Goal: Complete application form: Complete application form

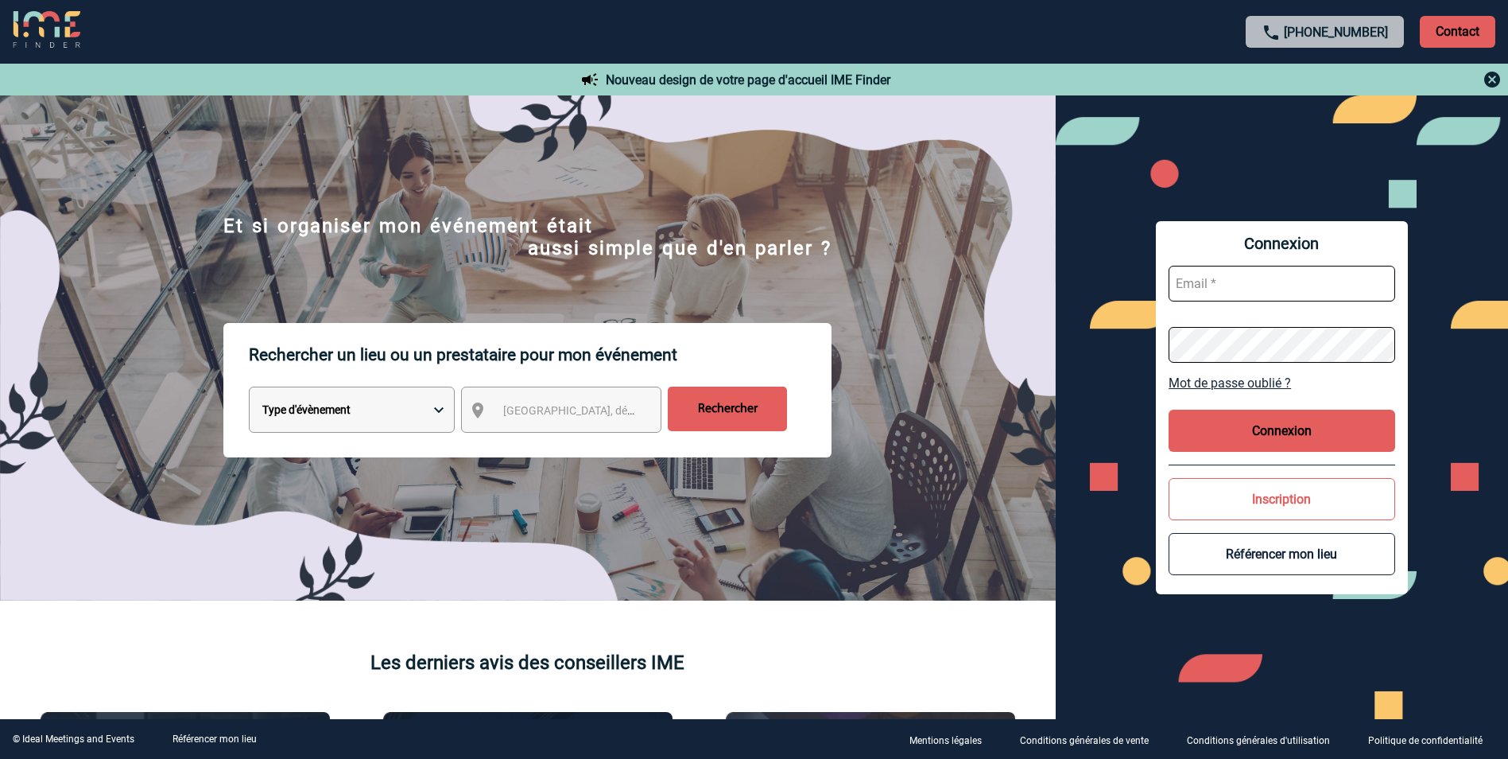
click at [999, 281] on input "text" at bounding box center [1282, 284] width 227 height 36
type input "[PERSON_NAME][EMAIL_ADDRESS][DOMAIN_NAME]"
click at [999, 472] on button "Inscription" at bounding box center [1282, 499] width 227 height 42
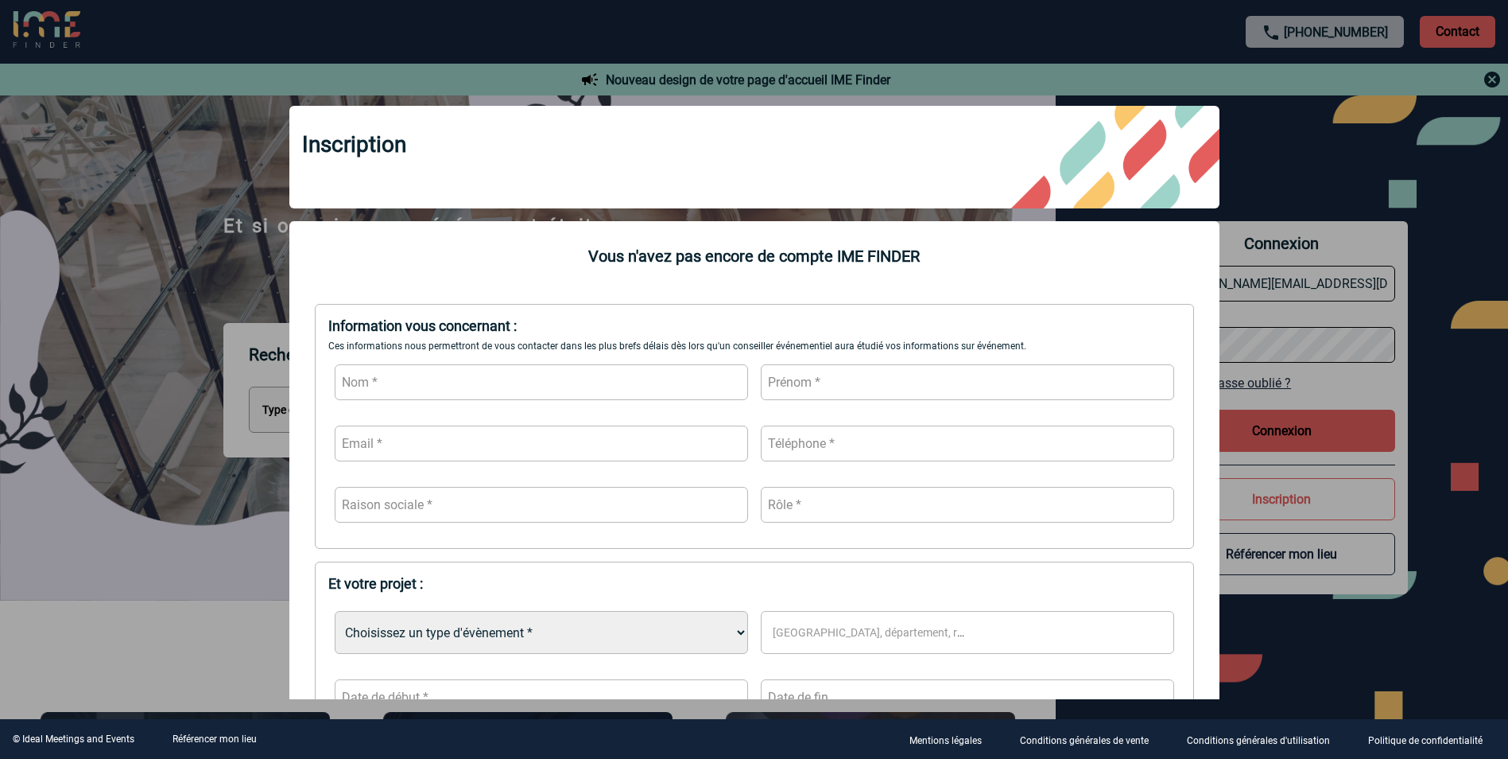
click at [592, 370] on input "text" at bounding box center [541, 382] width 413 height 36
type input "Carnet"
click at [788, 377] on input "text" at bounding box center [967, 382] width 413 height 36
type input "[PERSON_NAME]"
click at [599, 448] on input "text" at bounding box center [541, 443] width 413 height 36
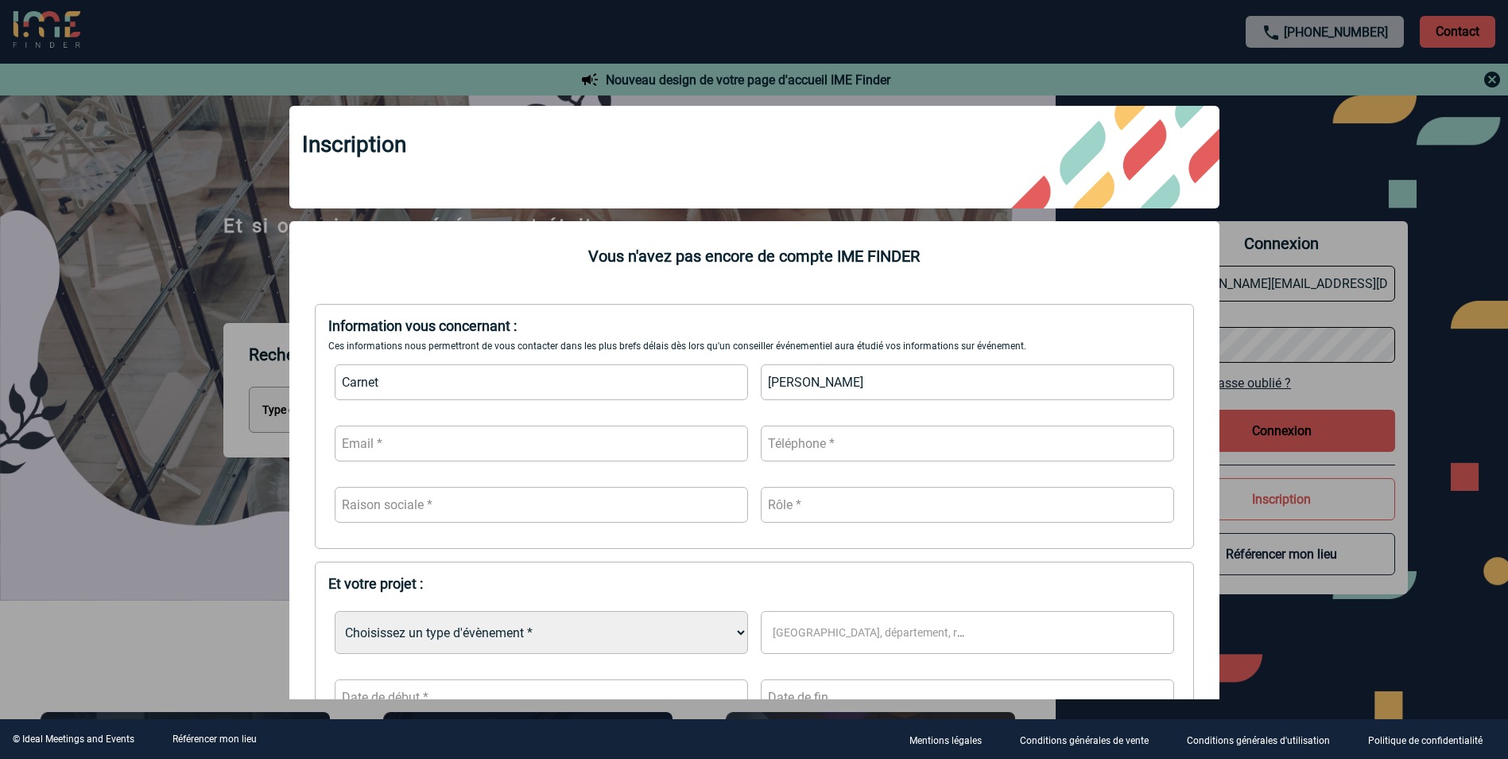
type input "[PERSON_NAME][EMAIL_ADDRESS][DOMAIN_NAME]"
type input "0695889204"
click at [541, 472] on input "text" at bounding box center [541, 505] width 413 height 36
click at [881, 472] on input "text" at bounding box center [967, 505] width 413 height 36
click at [529, 472] on input "text" at bounding box center [541, 505] width 413 height 36
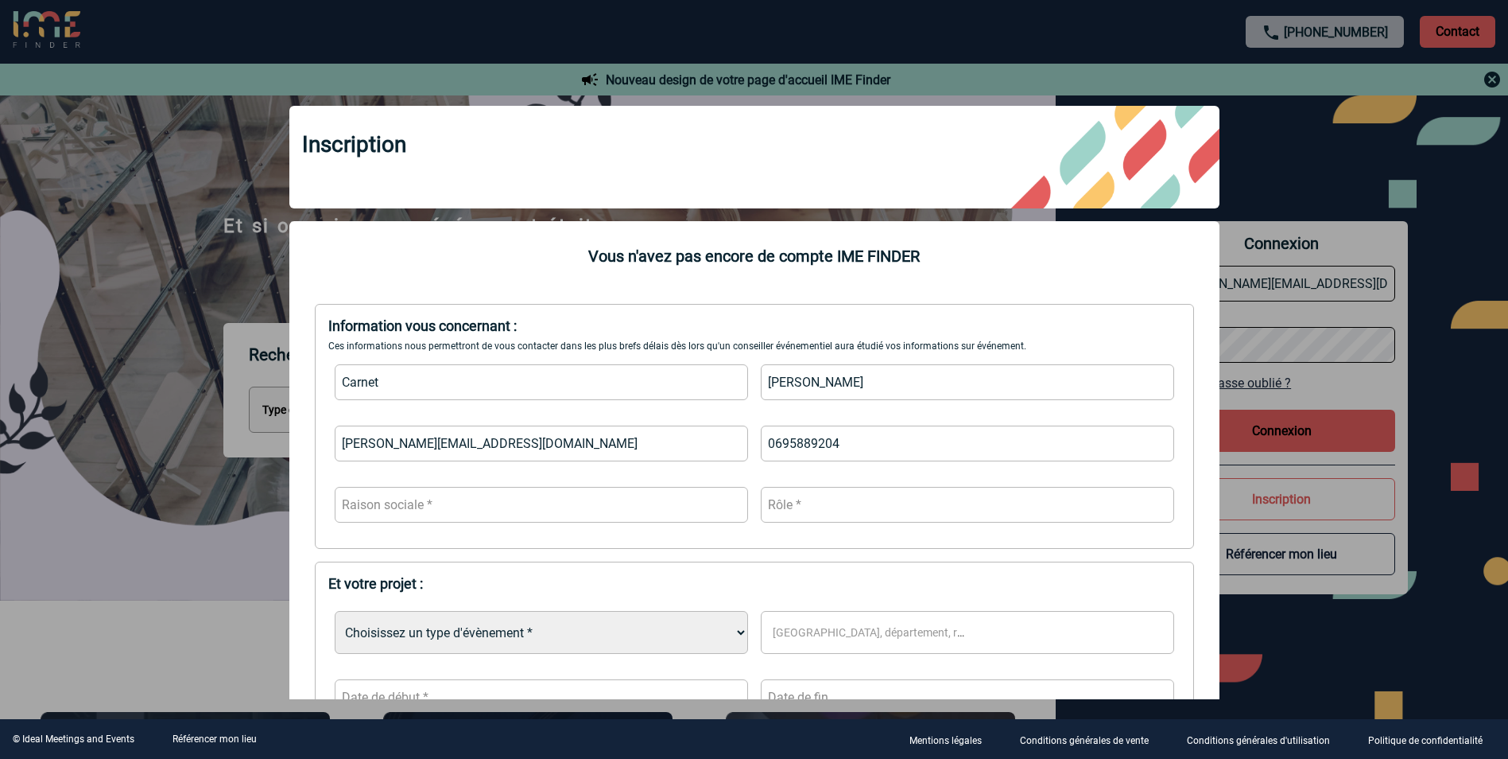
click at [529, 472] on input "text" at bounding box center [541, 505] width 413 height 36
click at [528, 472] on input "text" at bounding box center [541, 505] width 413 height 36
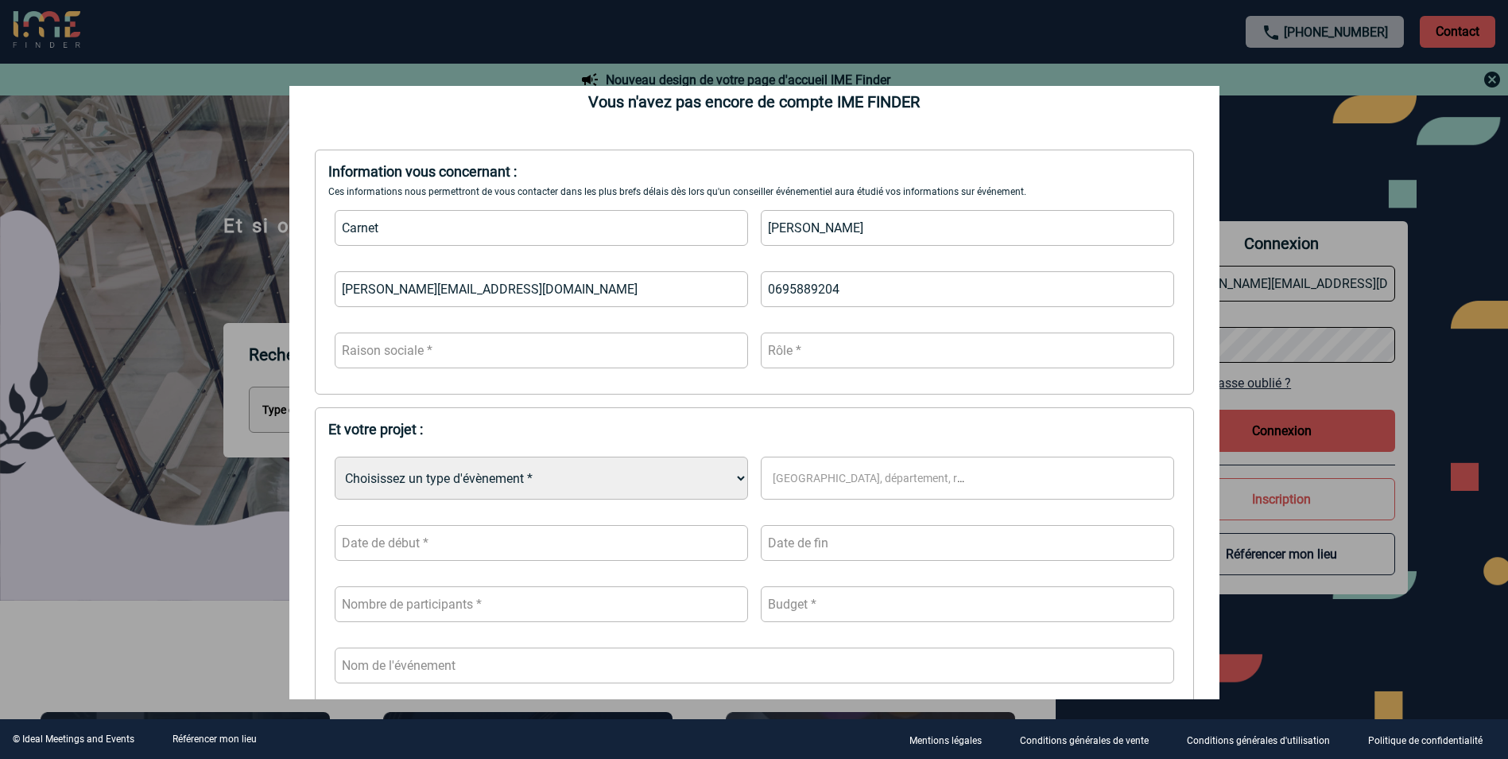
scroll to position [159, 0]
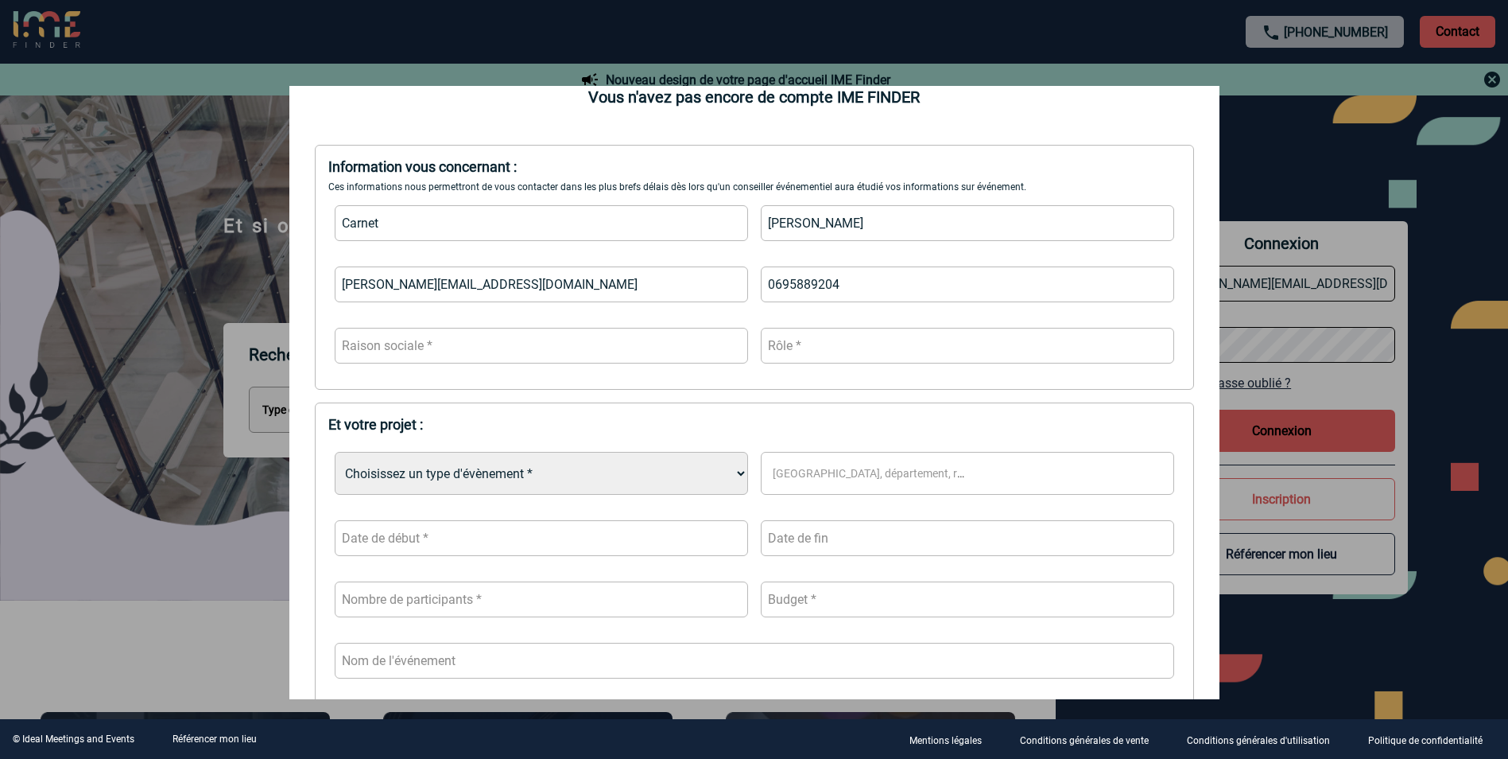
click at [525, 472] on select "Choisissez un type d'évènement * Séminaire avec nuitée Séminaire sans nuitée Re…" at bounding box center [541, 473] width 413 height 43
select select "4"
click at [335, 454] on select "Choisissez un type d'évènement * Séminaire avec nuitée Séminaire sans nuitée Re…" at bounding box center [541, 473] width 413 height 43
click at [551, 472] on input "text" at bounding box center [541, 538] width 413 height 36
click at [543, 323] on span "Suivant" at bounding box center [540, 318] width 13 height 13
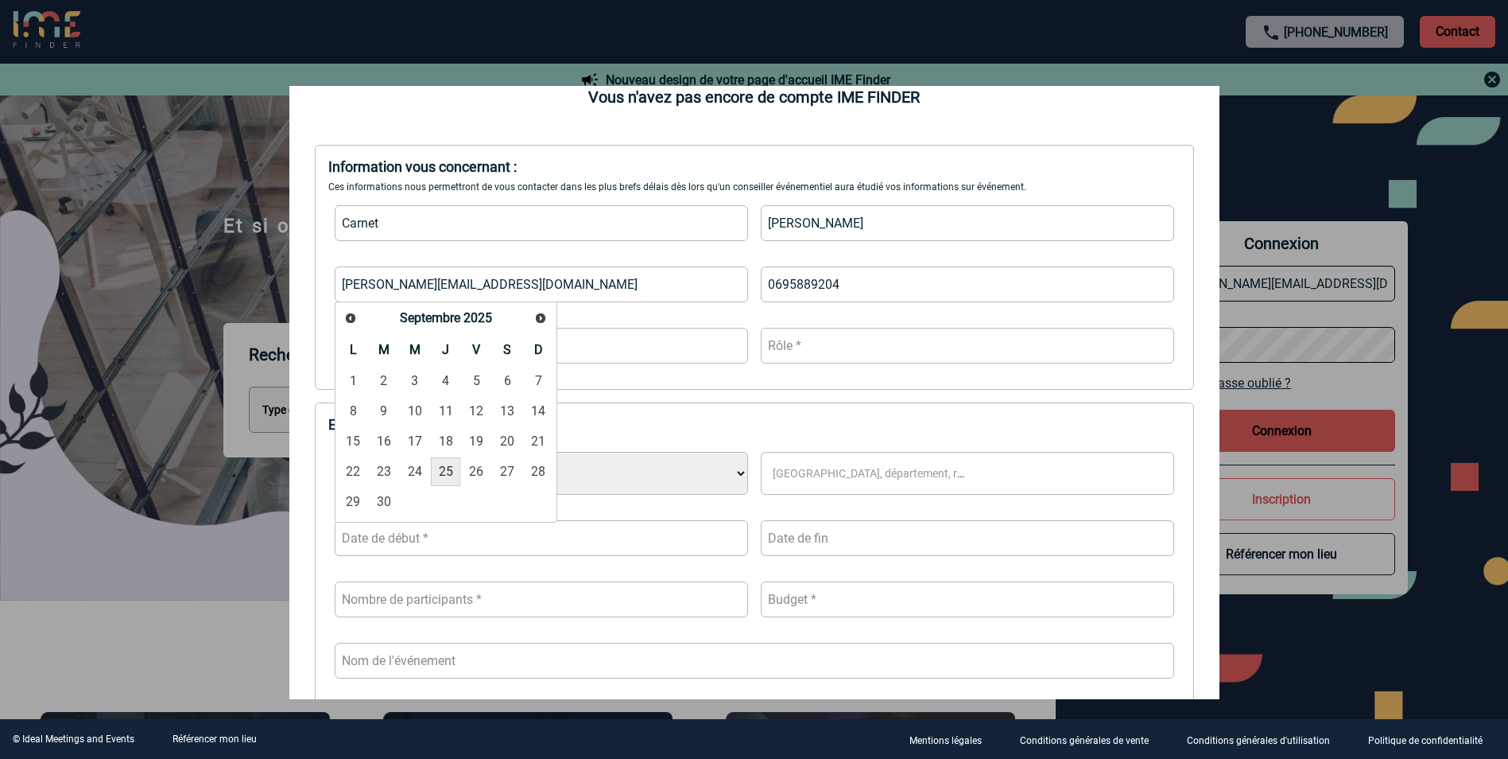
click at [454, 472] on link "25" at bounding box center [445, 471] width 29 height 29
type input "[DATE]"
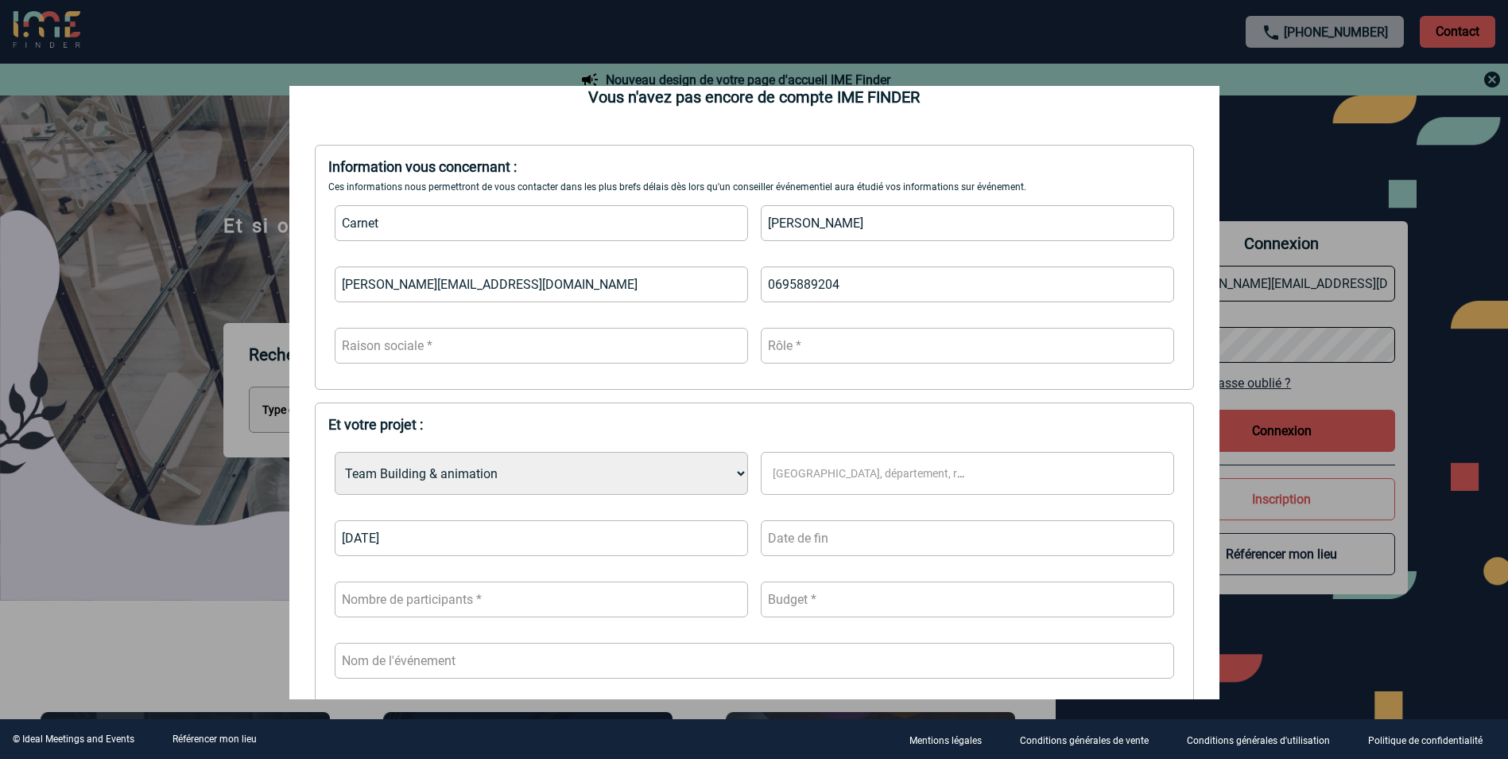
click at [892, 472] on div "Choisissez un type d'évènement * Séminaire avec nuitée Séminaire sans nuitée Re…" at bounding box center [754, 626] width 852 height 374
click at [891, 465] on span "[GEOGRAPHIC_DATA], département, région..." at bounding box center [876, 473] width 219 height 22
click at [565, 464] on select "Choisissez un type d'évènement * Séminaire avec nuitée Séminaire sans nuitée Re…" at bounding box center [541, 473] width 413 height 43
click at [563, 469] on select "Choisissez un type d'évènement * Séminaire avec nuitée Séminaire sans nuitée Re…" at bounding box center [541, 473] width 413 height 43
click at [335, 454] on select "Choisissez un type d'évènement * Séminaire avec nuitée Séminaire sans nuitée Re…" at bounding box center [541, 473] width 413 height 43
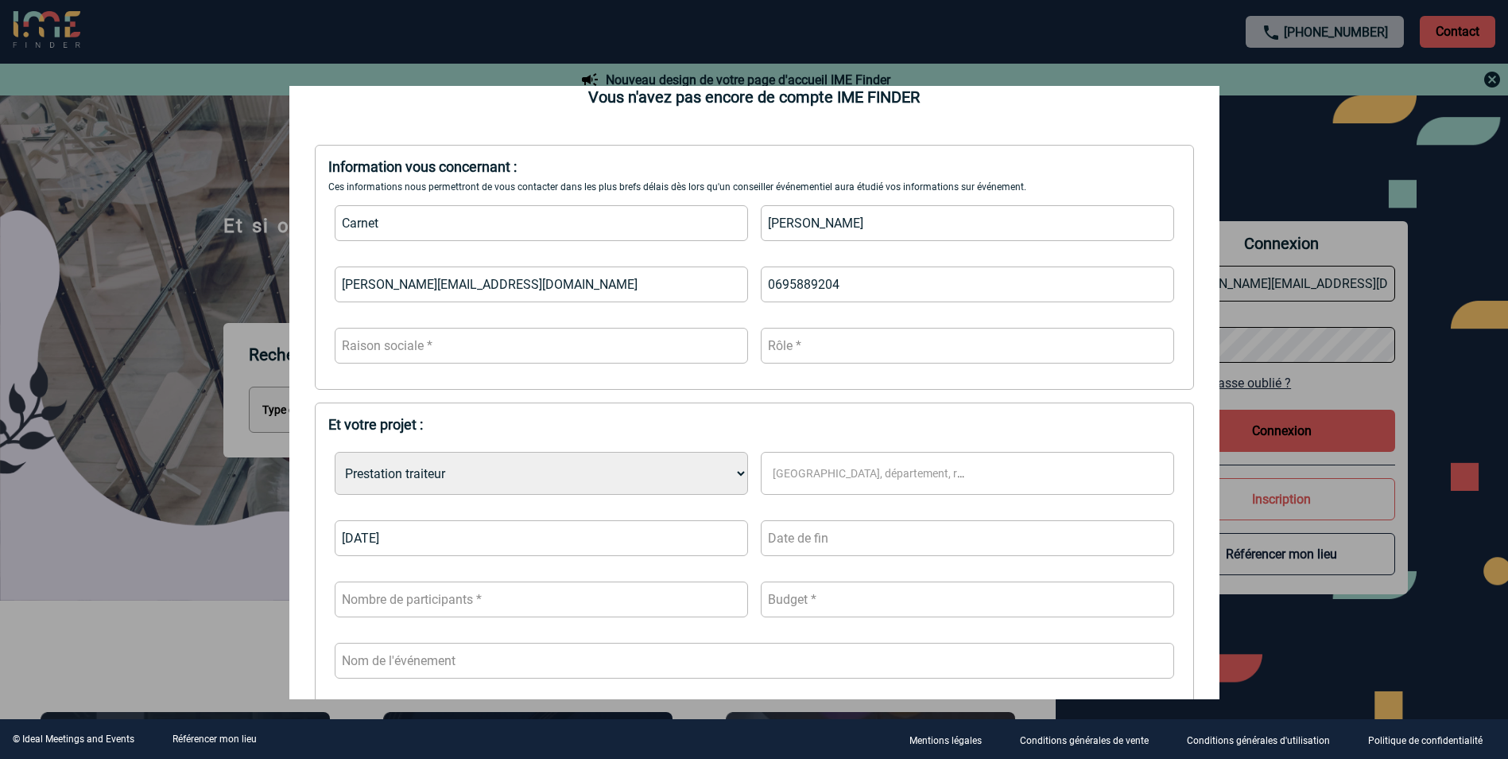
click at [476, 472] on select "Choisissez un type d'évènement * Séminaire avec nuitée Séminaire sans nuitée Re…" at bounding box center [541, 473] width 413 height 43
select select "9"
click at [335, 454] on select "Choisissez un type d'évènement * Séminaire avec nuitée Séminaire sans nuitée Re…" at bounding box center [541, 473] width 413 height 43
click at [902, 469] on span "[GEOGRAPHIC_DATA], département, région..." at bounding box center [887, 473] width 228 height 13
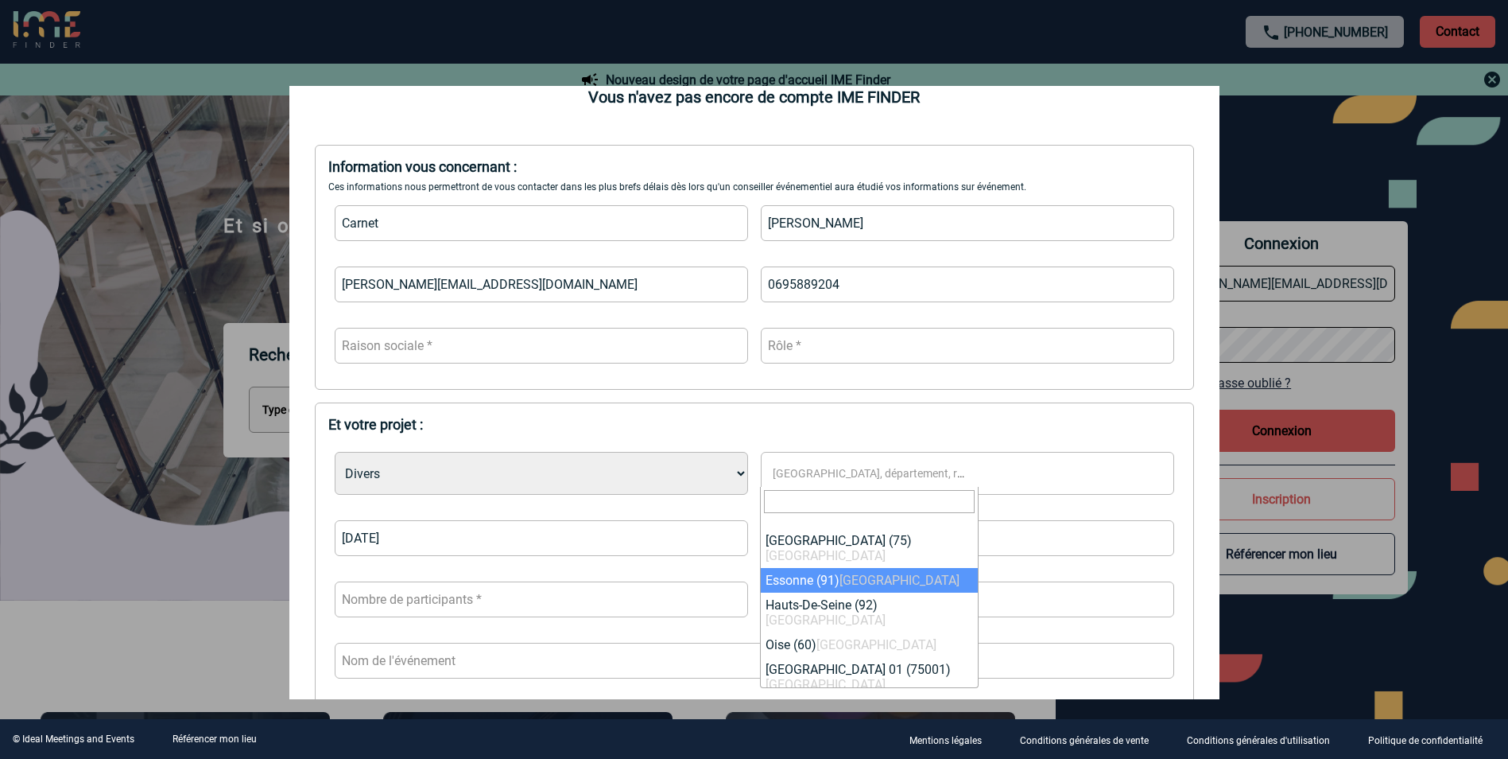
select select "63"
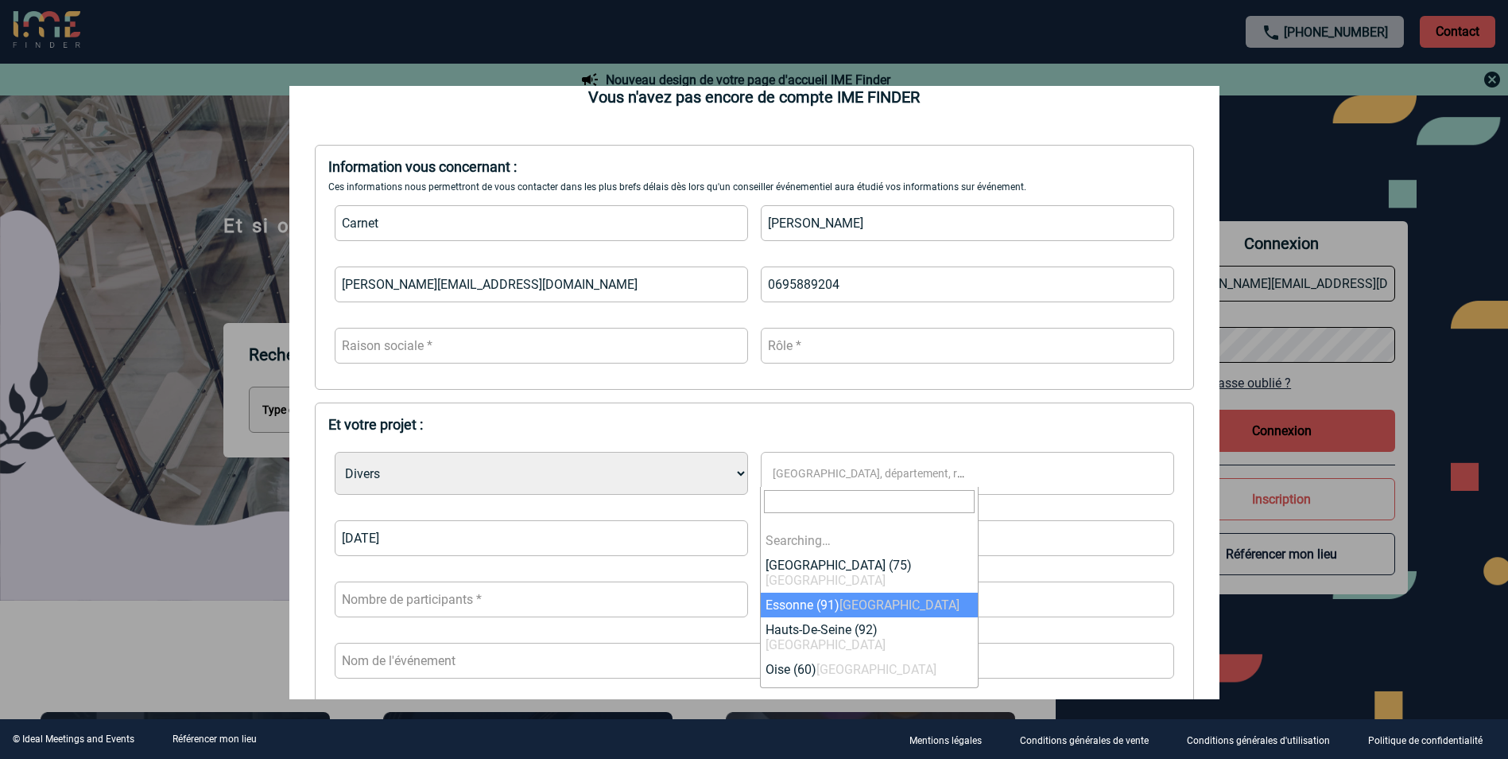
click at [906, 472] on span "[GEOGRAPHIC_DATA], département, région..." at bounding box center [887, 473] width 228 height 13
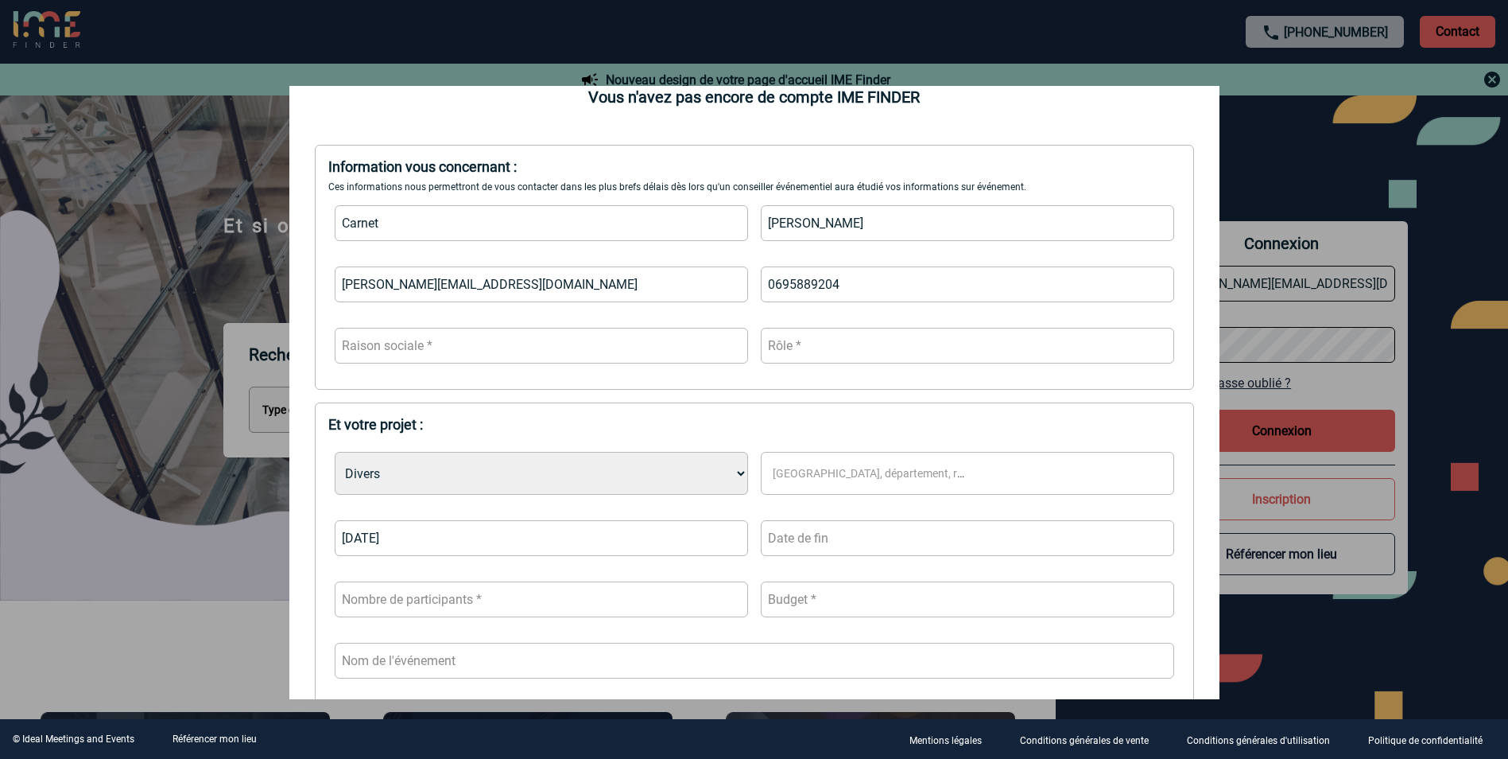
click at [903, 472] on span "[GEOGRAPHIC_DATA], département, région..." at bounding box center [887, 473] width 228 height 13
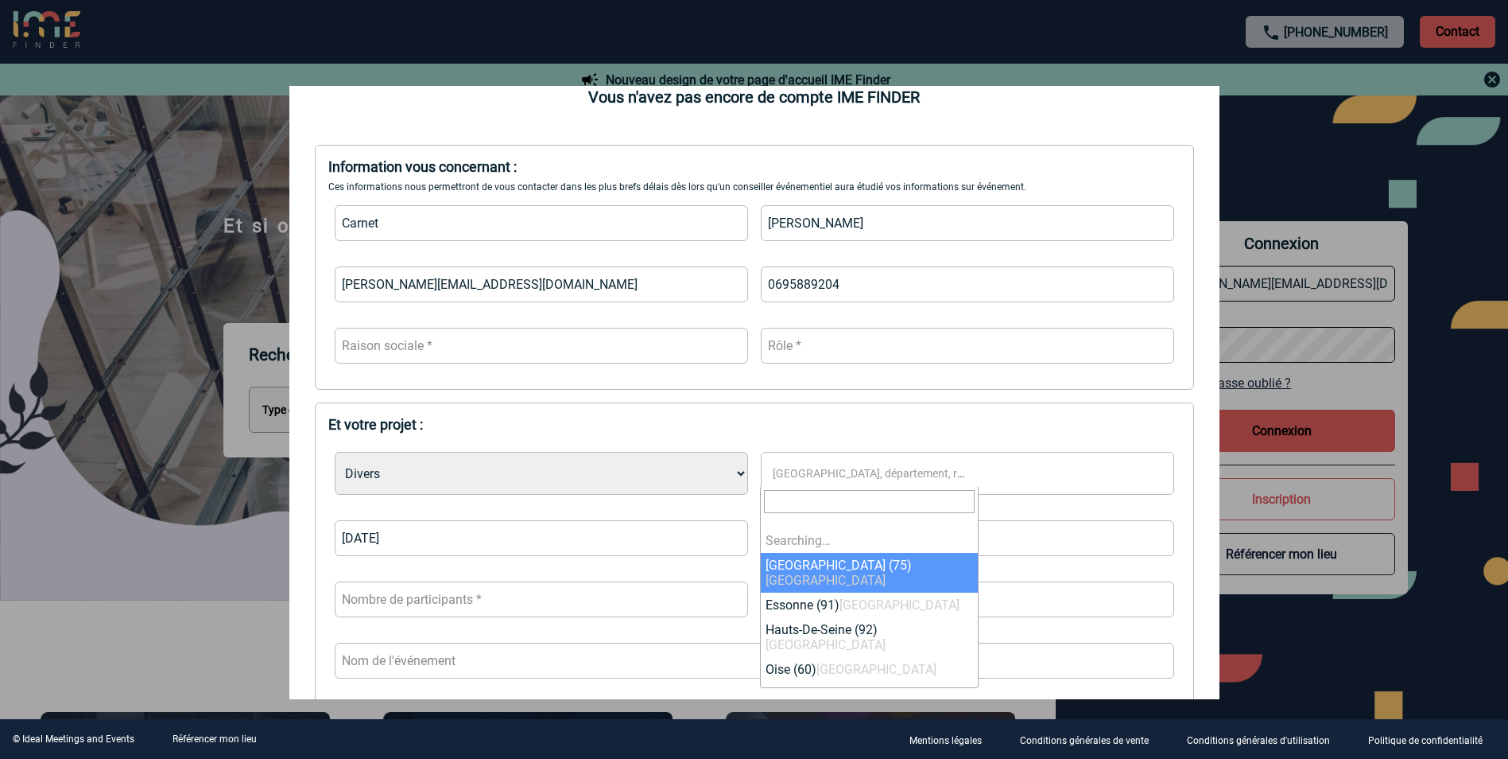
select select "63"
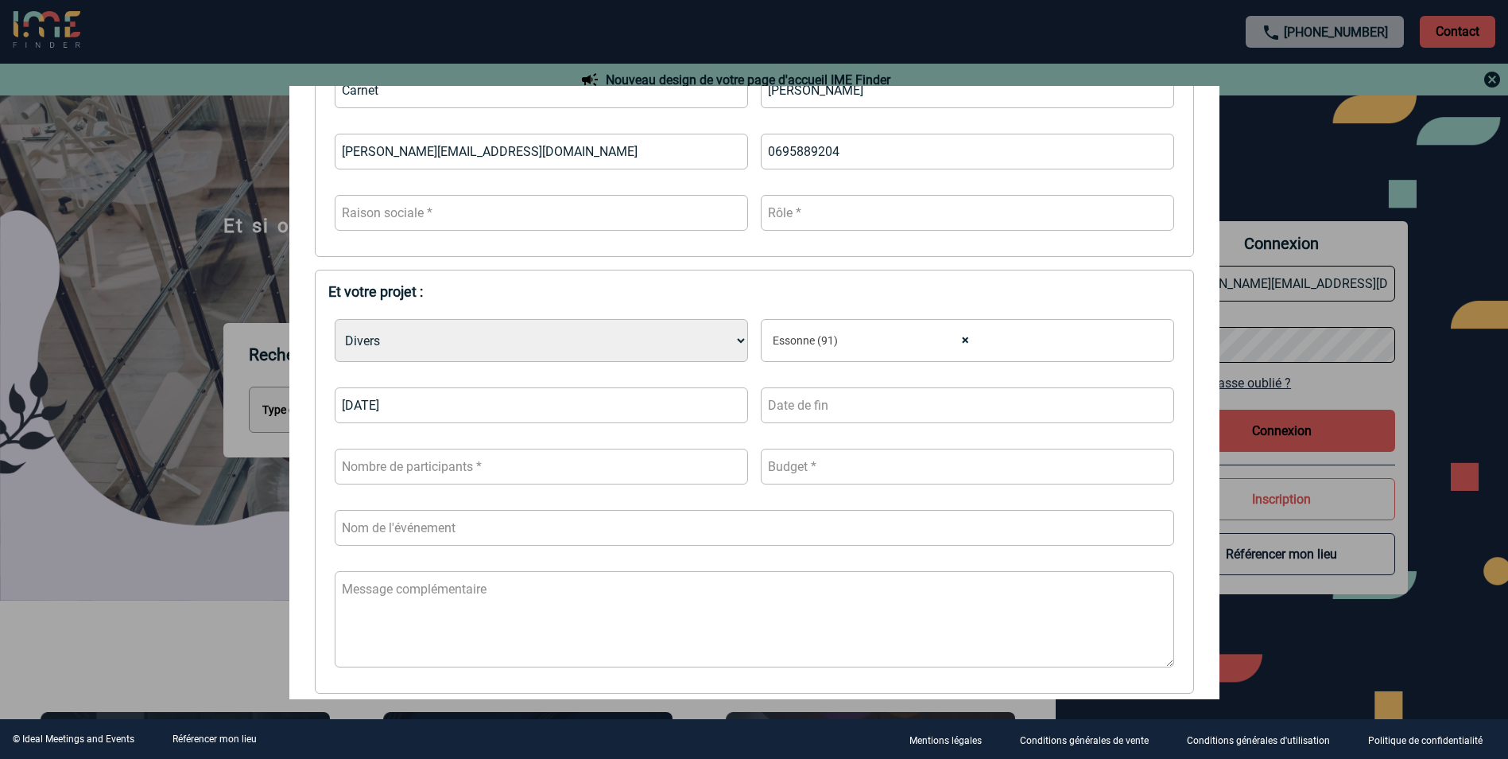
scroll to position [318, 0]
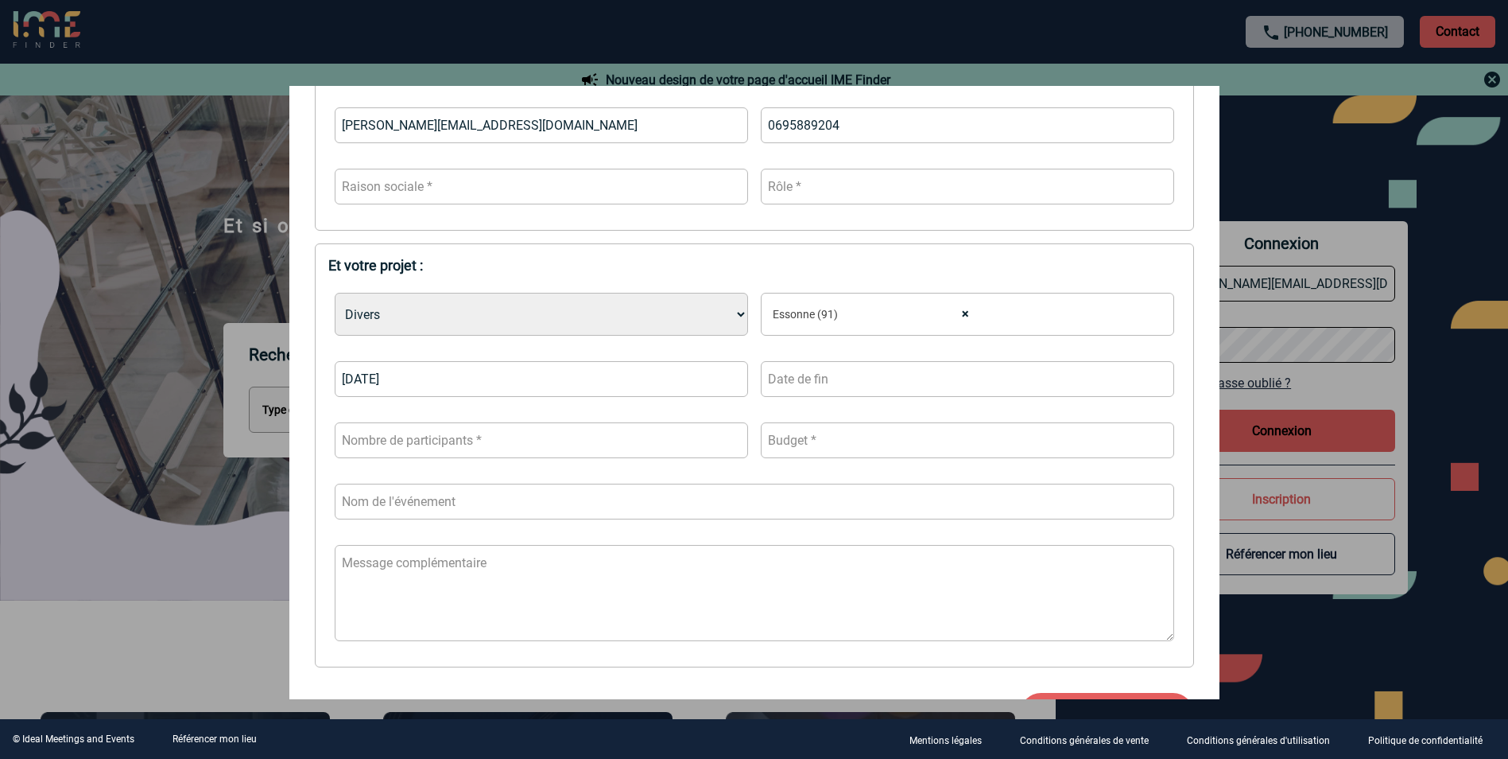
click at [482, 448] on input "number" at bounding box center [541, 440] width 413 height 36
click at [800, 444] on input "number" at bounding box center [967, 440] width 413 height 36
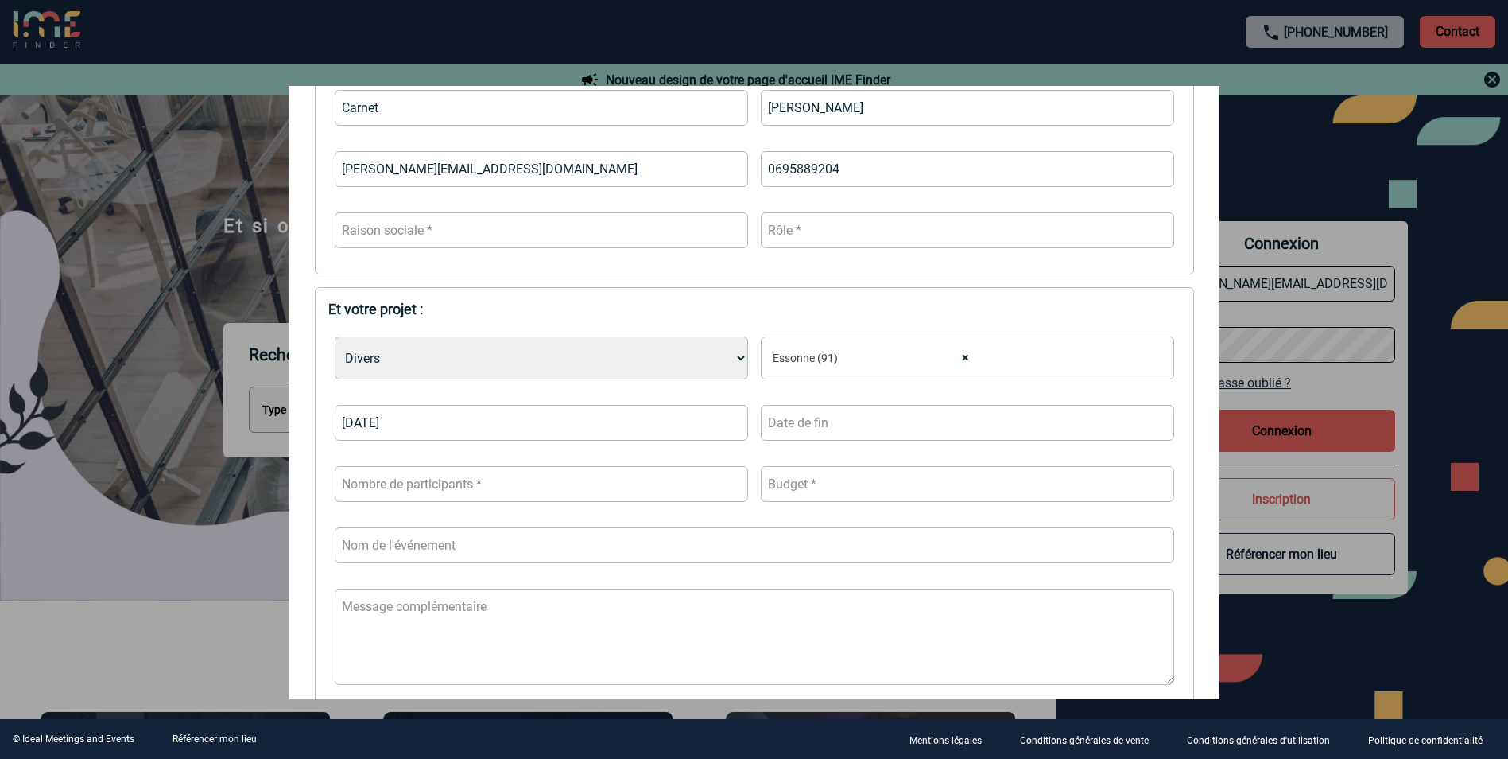
scroll to position [239, 0]
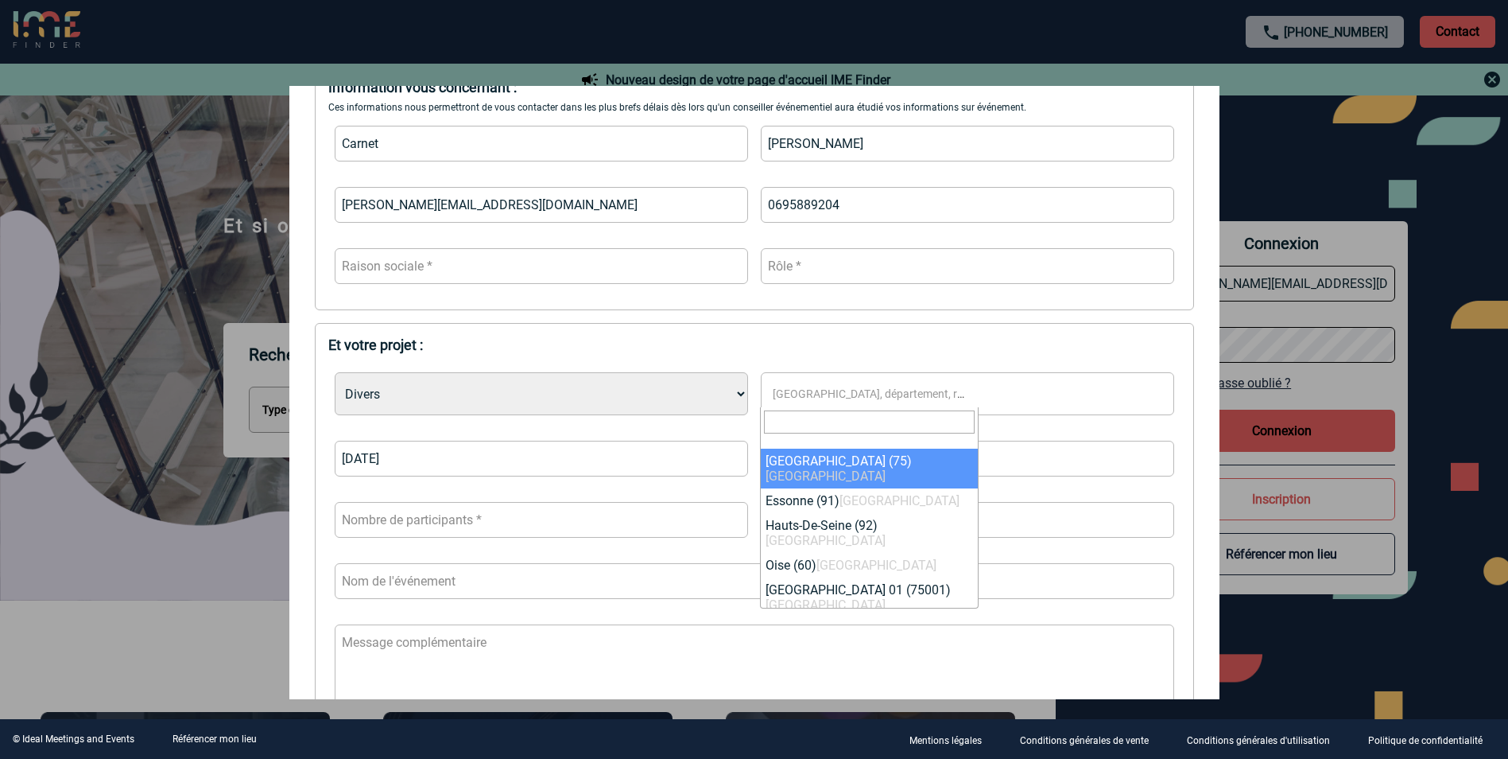
select select "3"
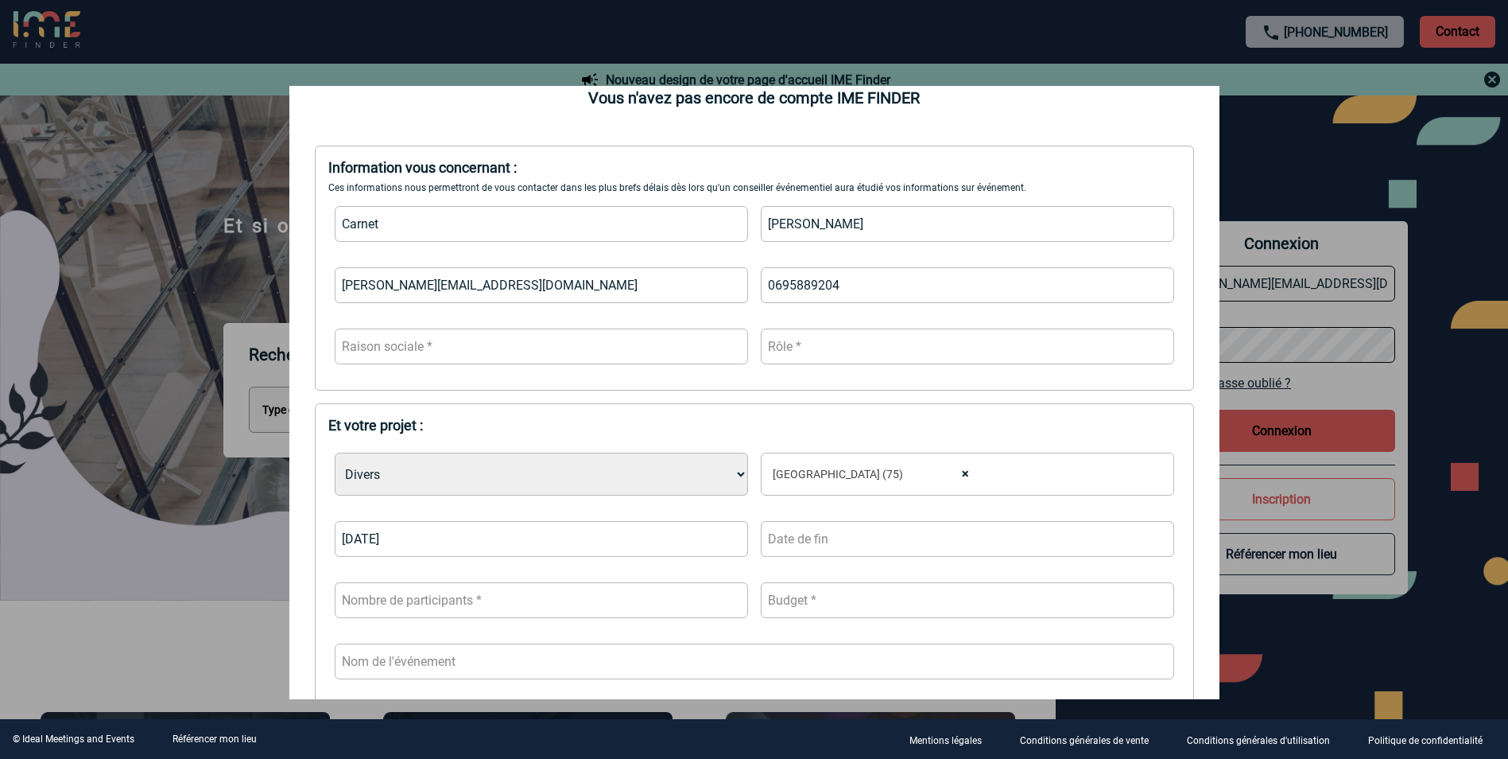
scroll to position [159, 0]
click at [453, 354] on input "text" at bounding box center [541, 346] width 413 height 36
type input "RATP"
click at [843, 341] on input "text" at bounding box center [967, 346] width 413 height 36
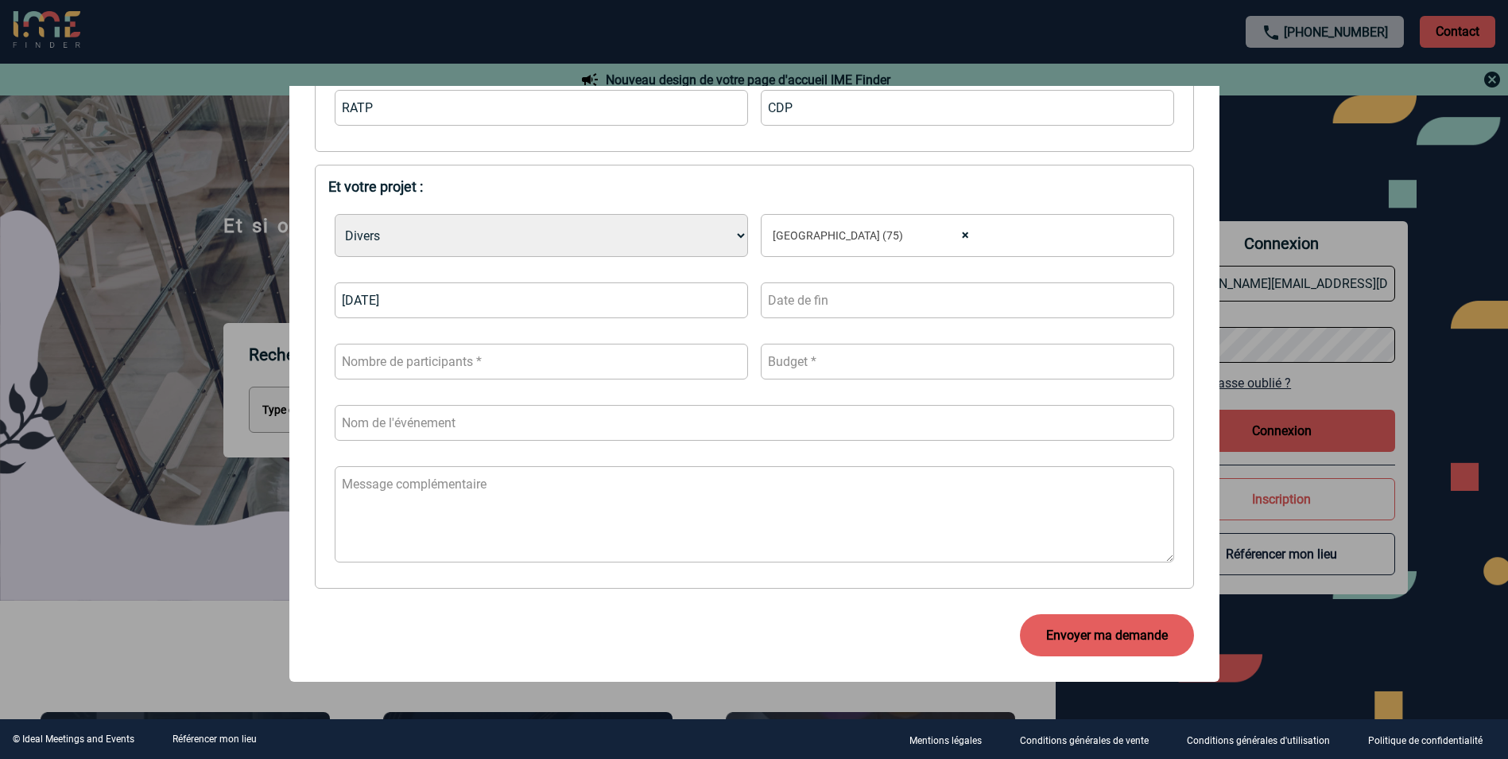
scroll to position [398, 0]
type input "CDP"
click at [676, 370] on input "number" at bounding box center [541, 361] width 413 height 36
type input "180"
click at [789, 372] on input "number" at bounding box center [967, 361] width 413 height 36
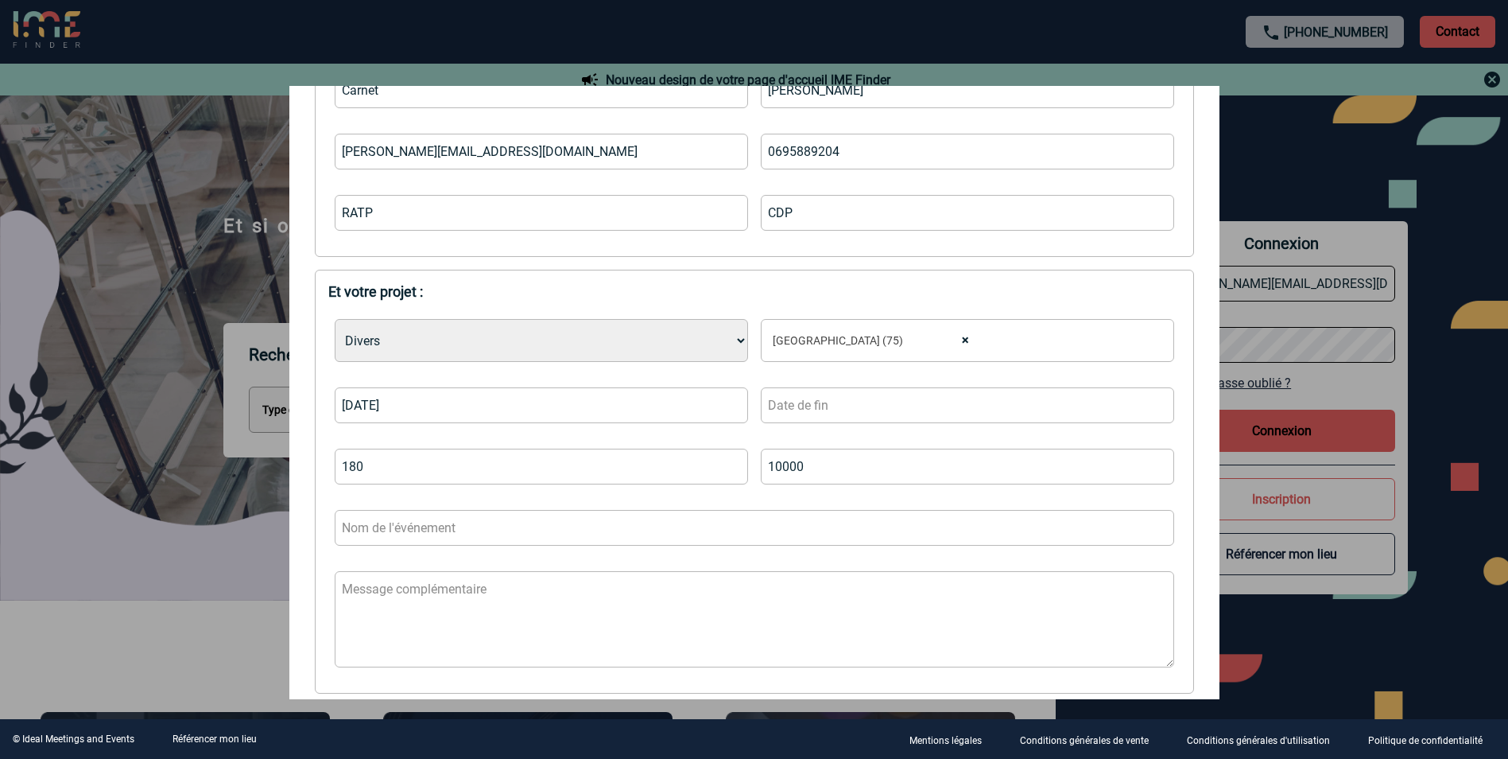
scroll to position [0, 0]
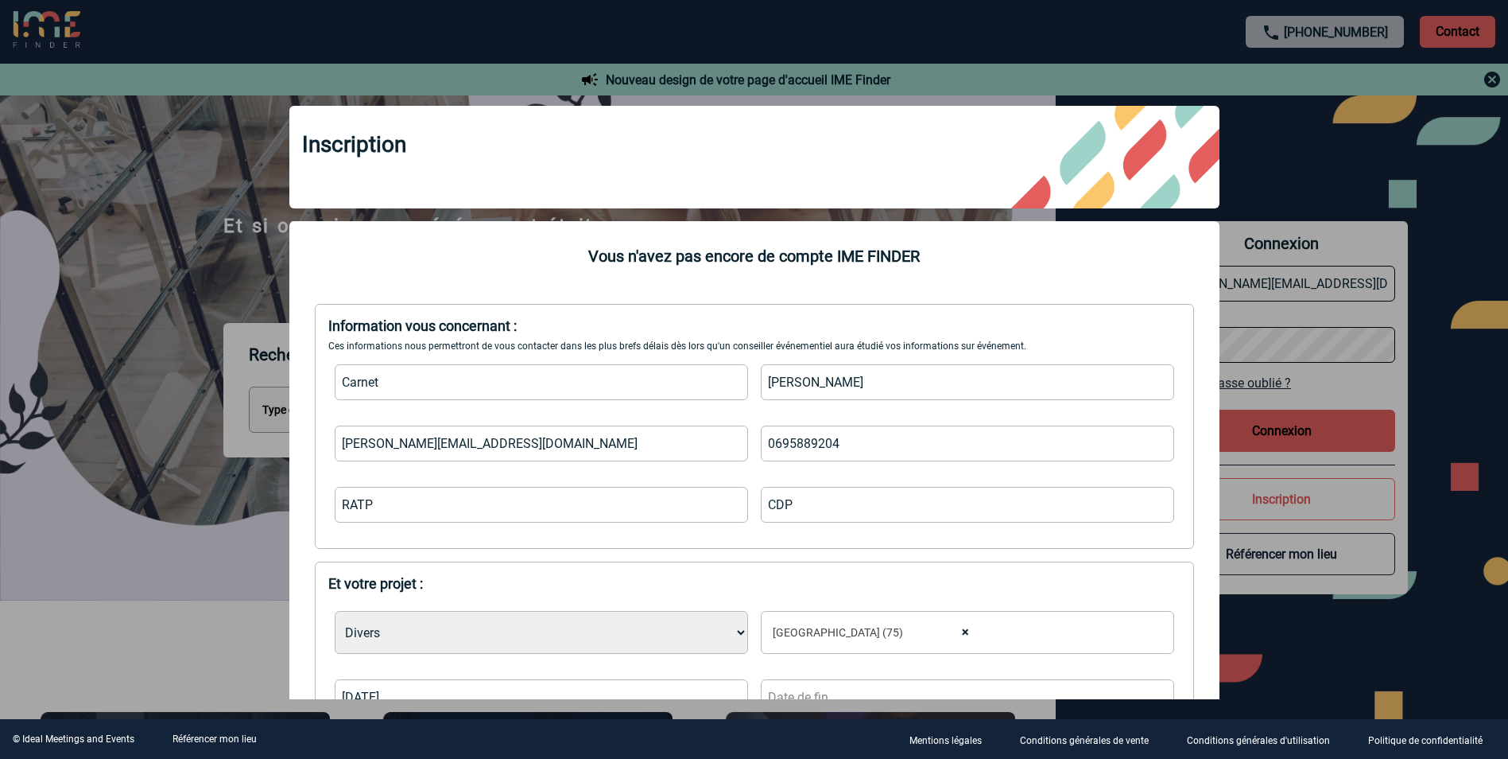
type input "10000"
click at [999, 144] on div at bounding box center [754, 379] width 1508 height 759
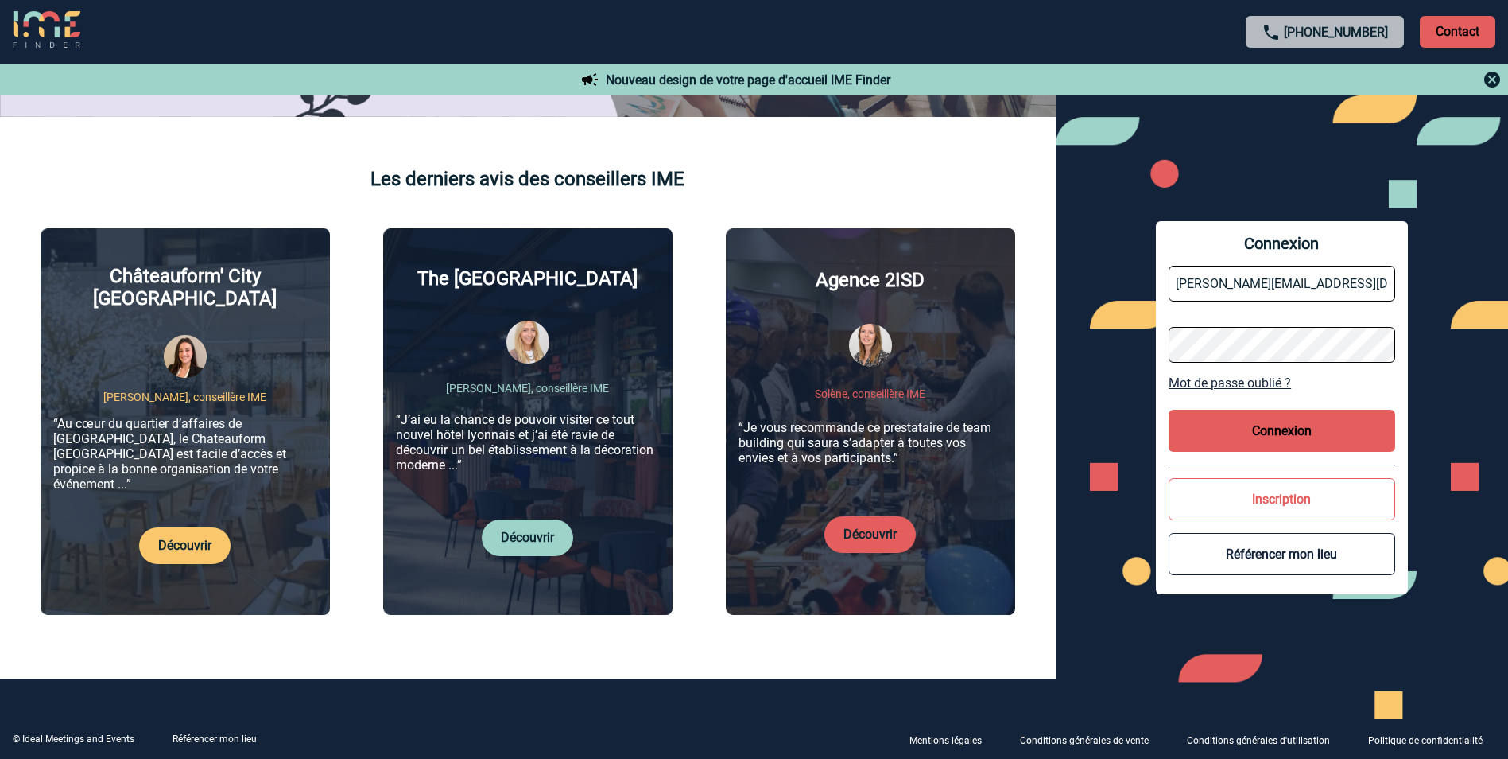
scroll to position [477, 0]
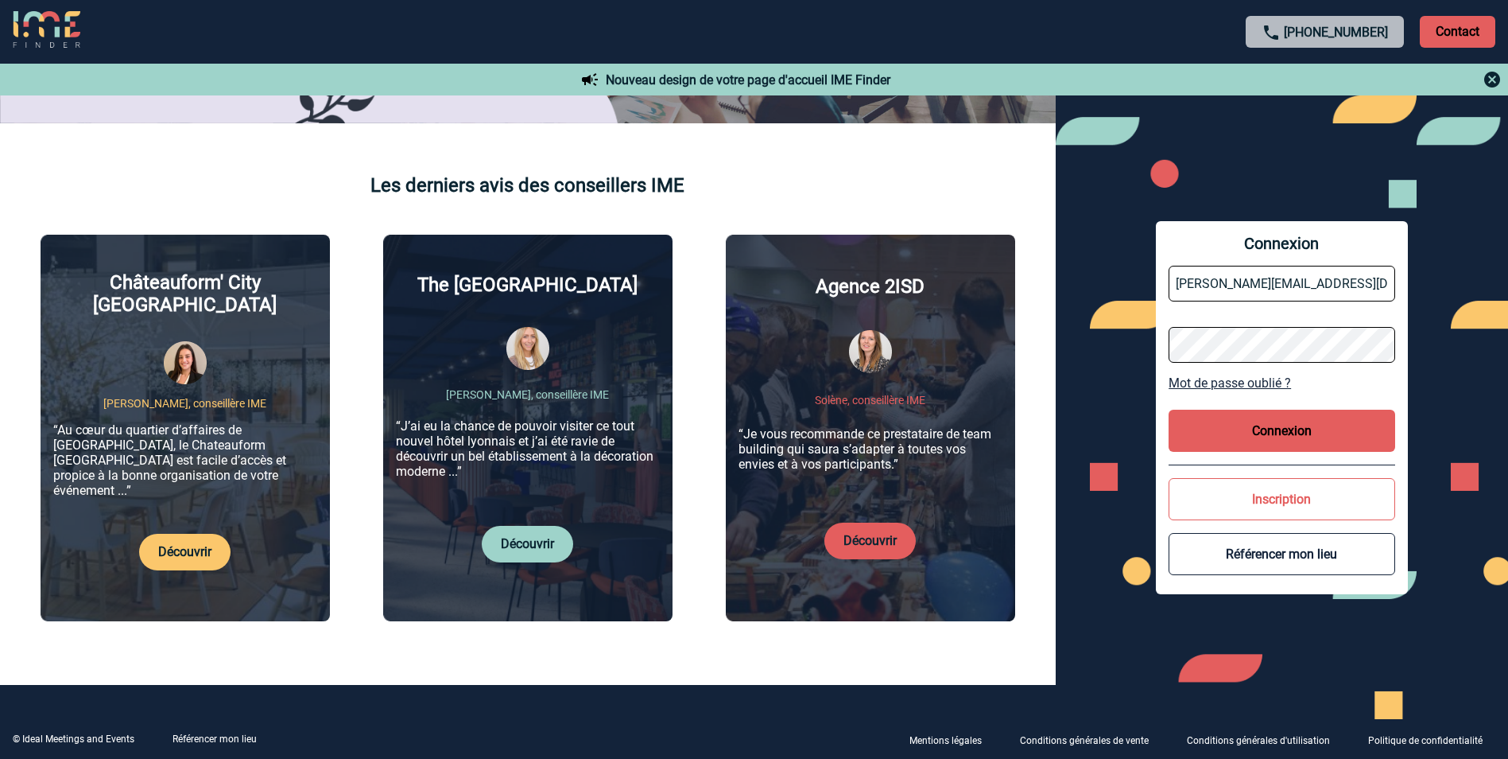
click at [184, 472] on p "Découvrir" at bounding box center [184, 552] width 91 height 37
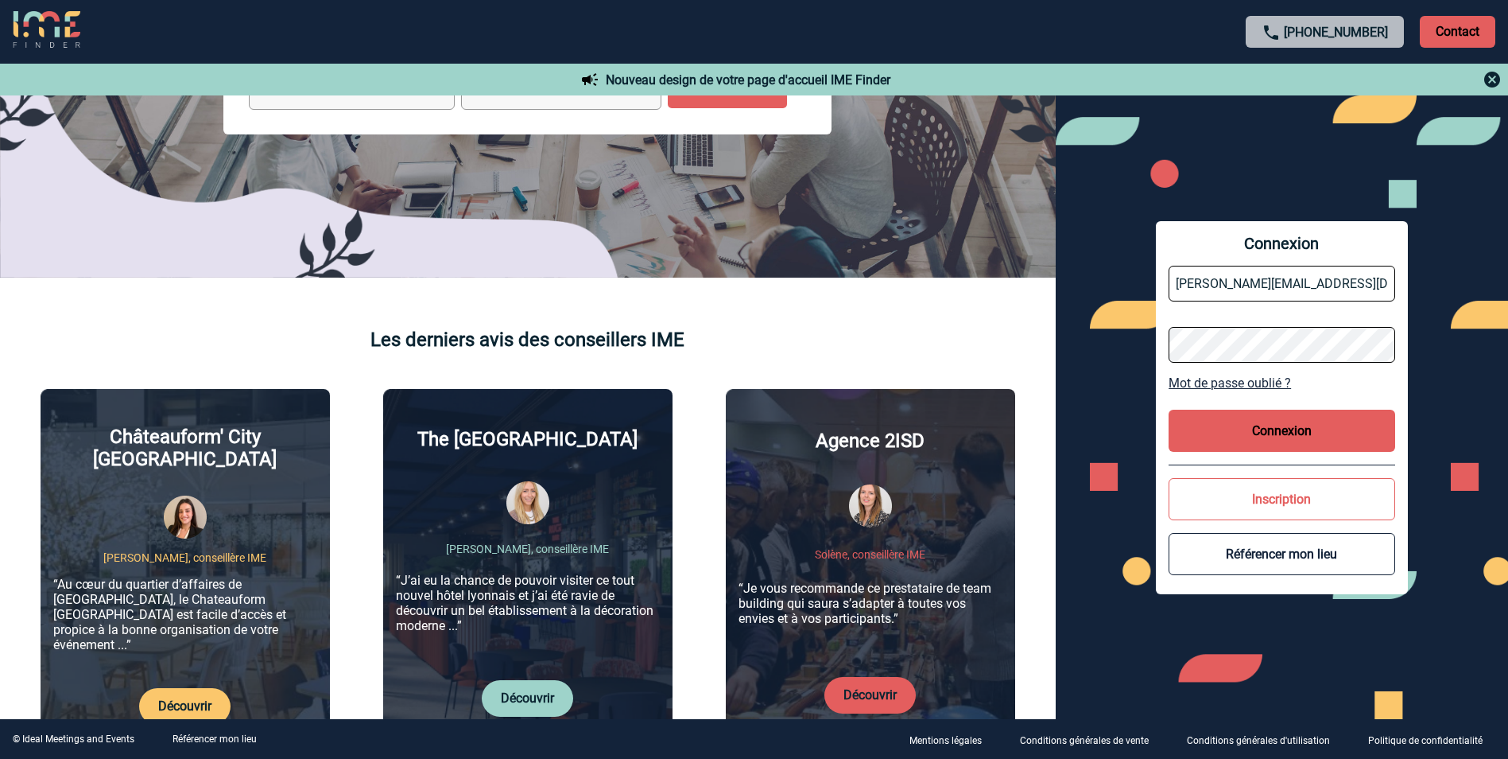
scroll to position [636, 0]
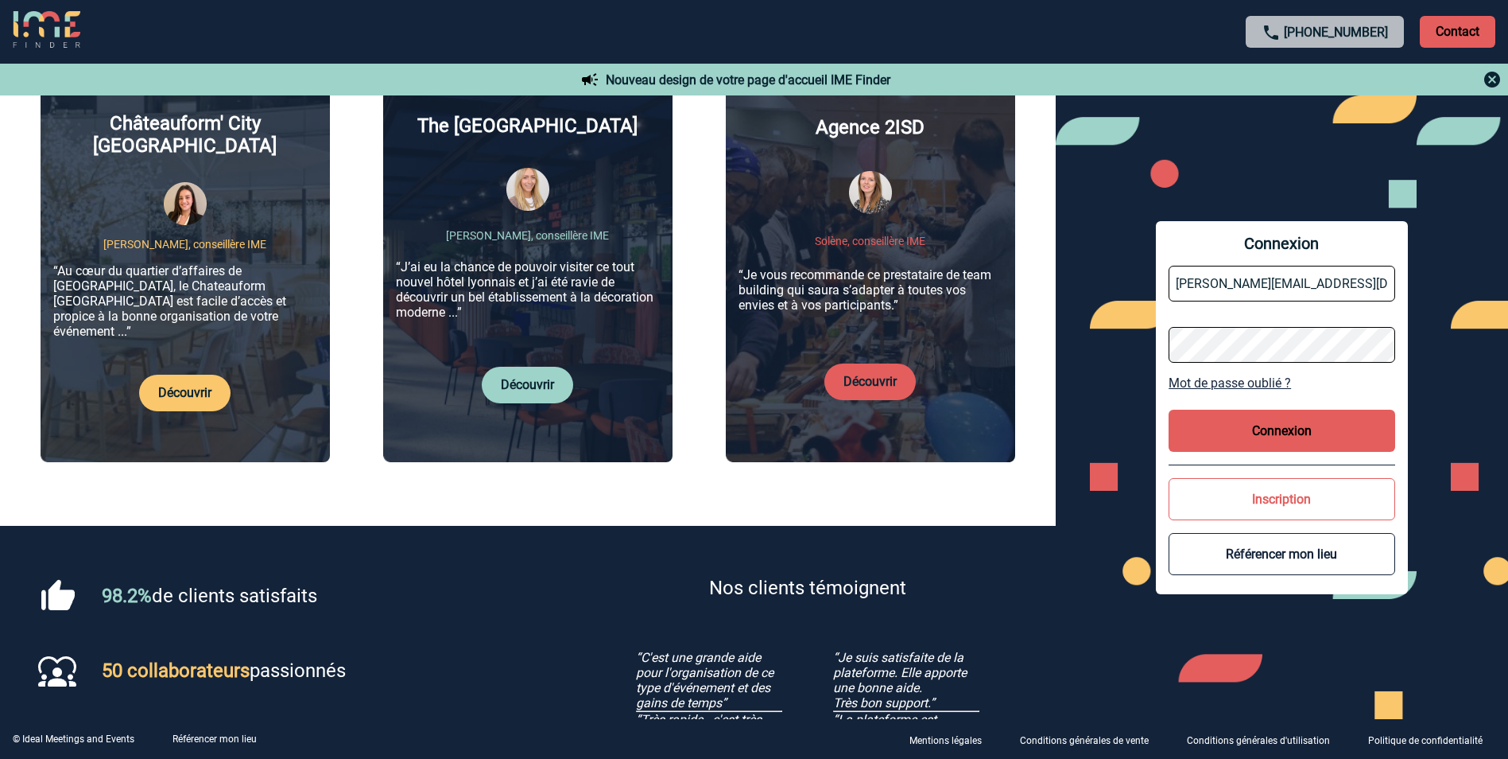
click at [190, 385] on link "Découvrir" at bounding box center [184, 392] width 53 height 15
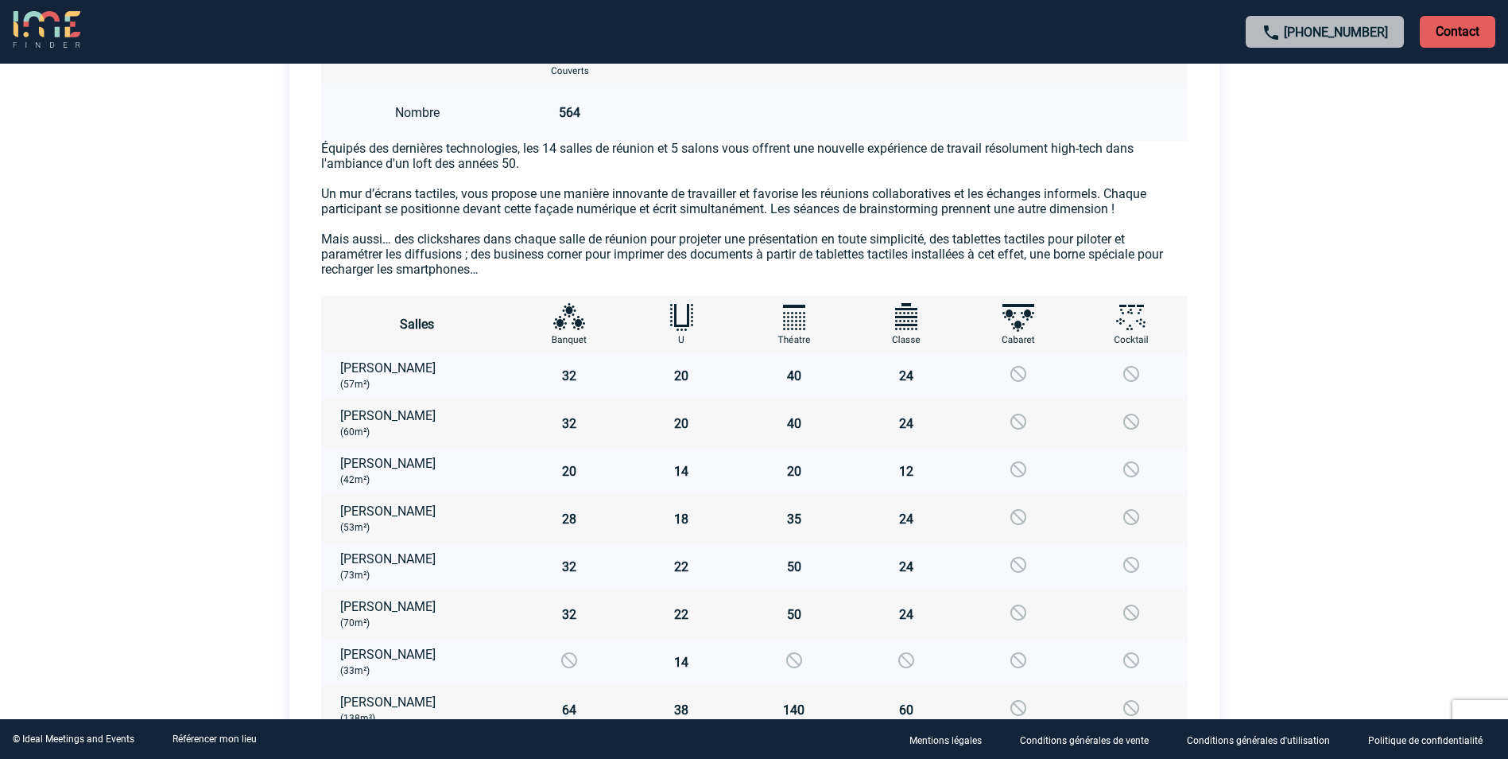
scroll to position [893, 0]
